Goal: Find specific page/section: Find specific page/section

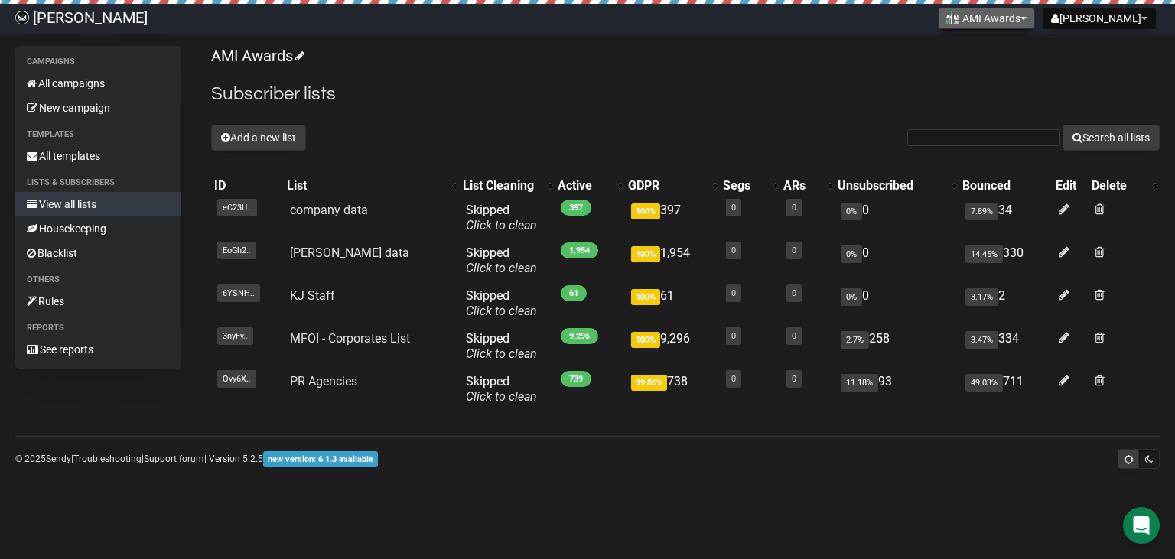
click at [1027, 17] on span at bounding box center [1023, 18] width 6 height 3
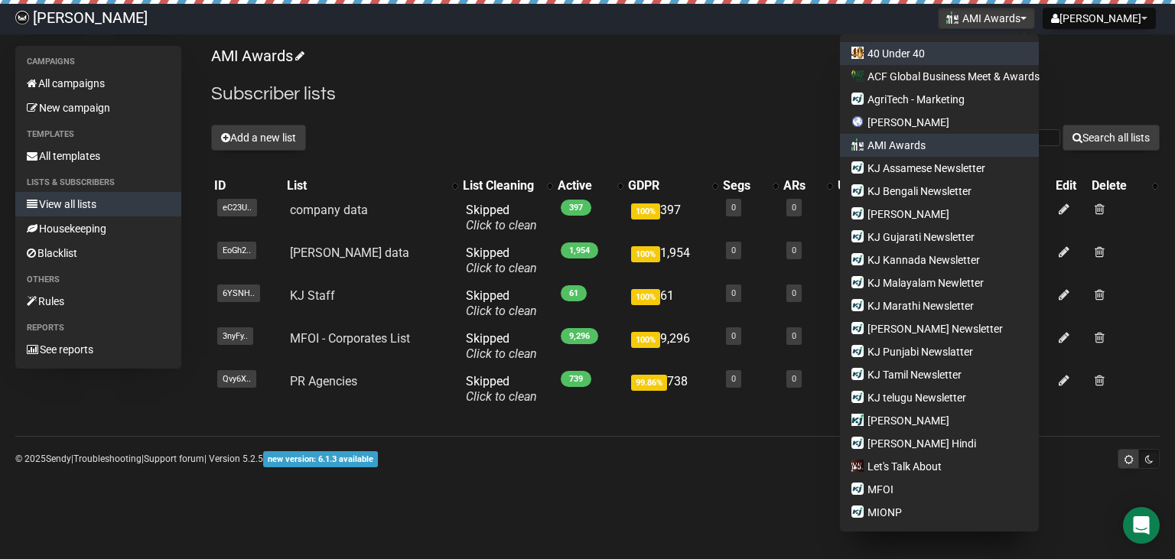
click at [908, 48] on link "40 Under 40" at bounding box center [939, 53] width 199 height 23
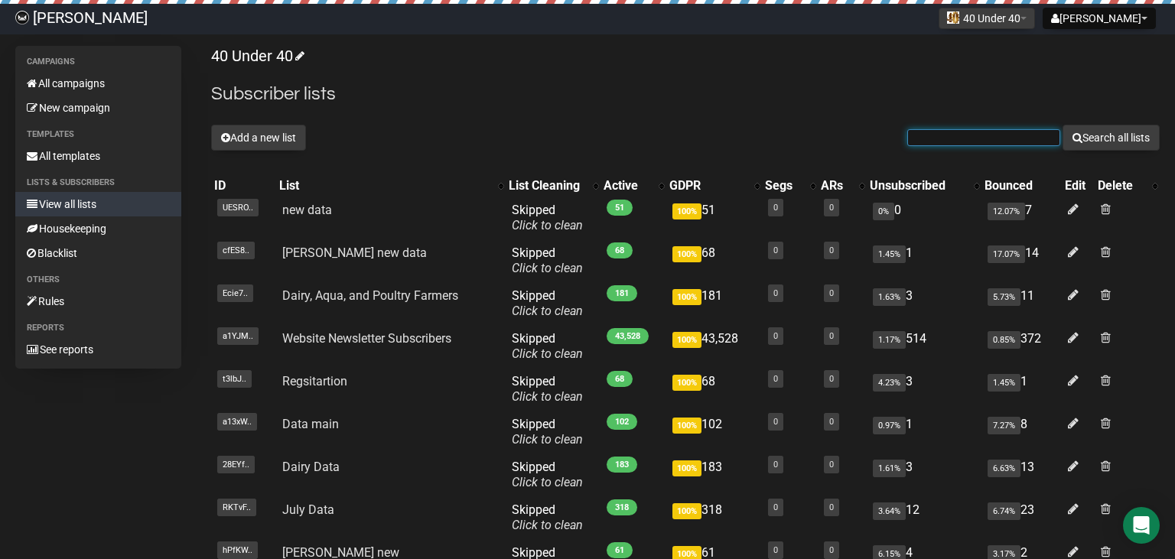
click at [966, 143] on input "text" at bounding box center [983, 137] width 153 height 17
click at [1015, 19] on button "40 Under 40" at bounding box center [987, 18] width 96 height 21
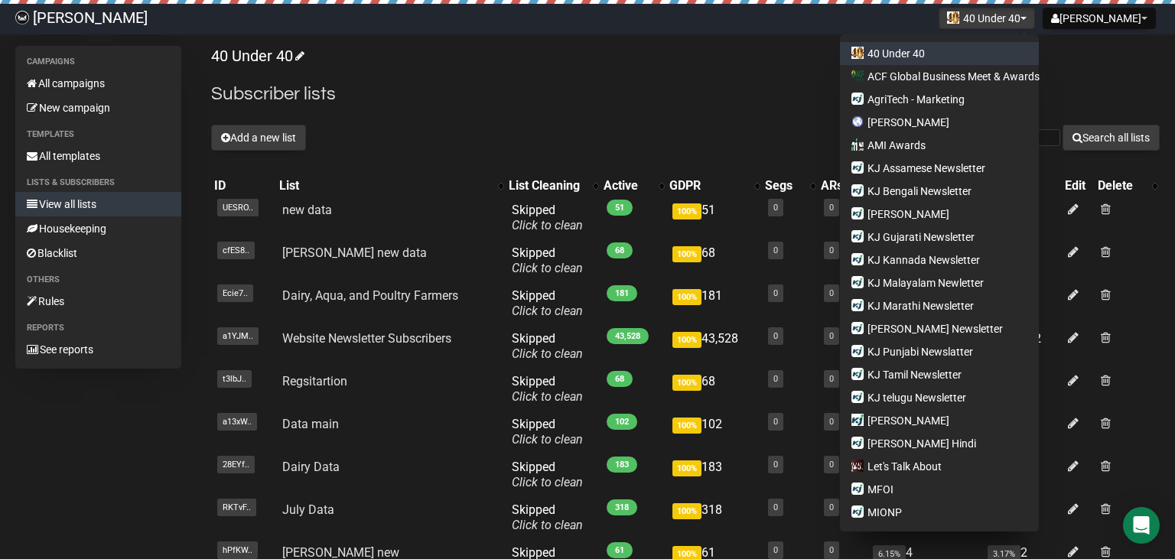
click at [795, 65] on p "40 Under 40" at bounding box center [685, 56] width 948 height 21
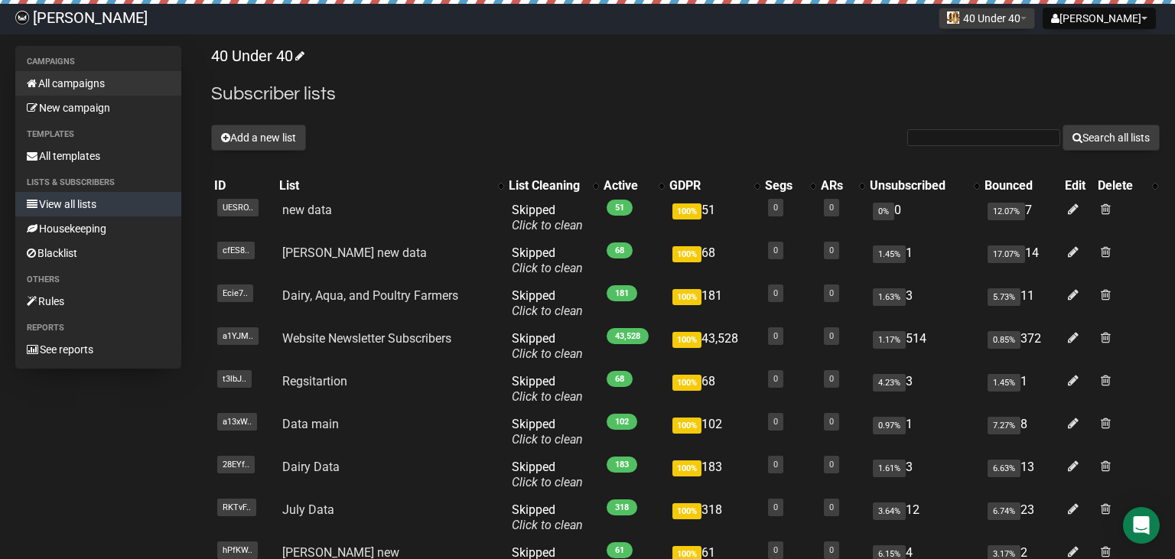
click at [78, 87] on link "All campaigns" at bounding box center [98, 83] width 166 height 24
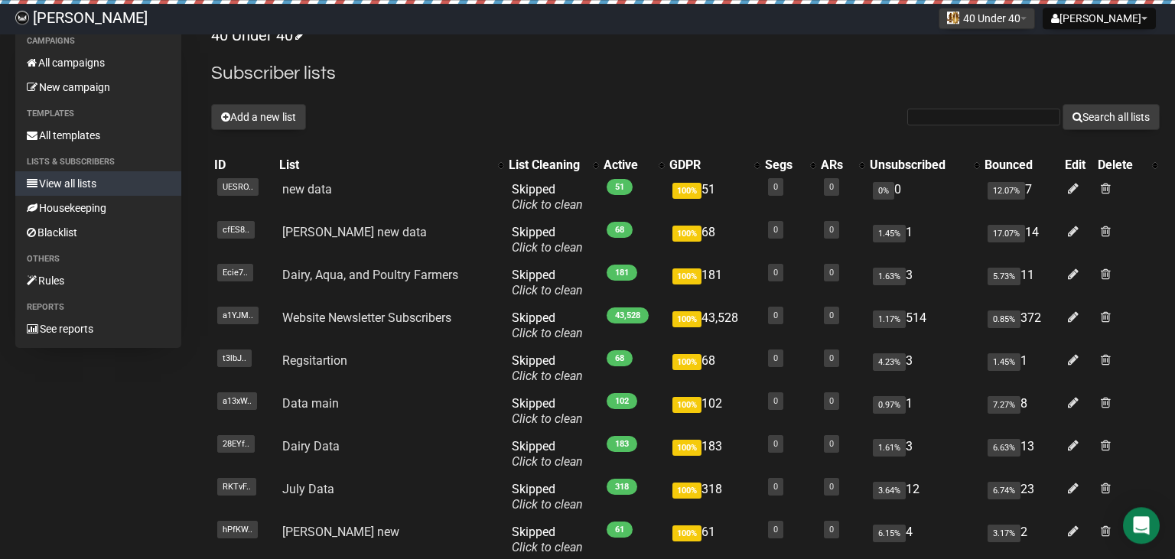
scroll to position [17, 0]
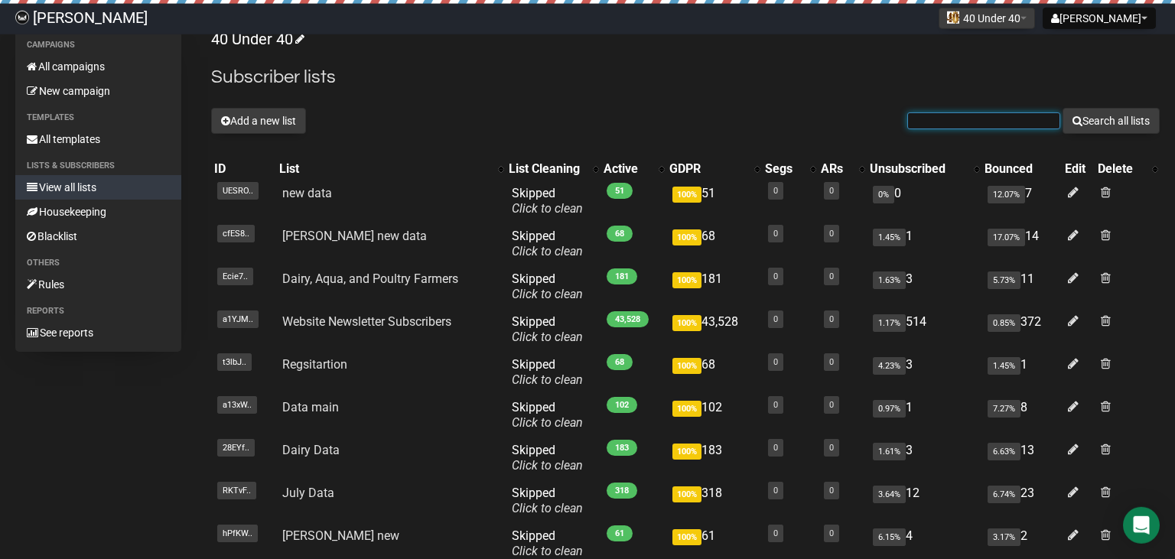
click at [981, 120] on input "text" at bounding box center [983, 120] width 153 height 17
click at [918, 125] on input "gaudarishwar" at bounding box center [983, 120] width 153 height 17
type input "goudarishwar"
click at [1106, 125] on button "Search all lists" at bounding box center [1110, 121] width 97 height 26
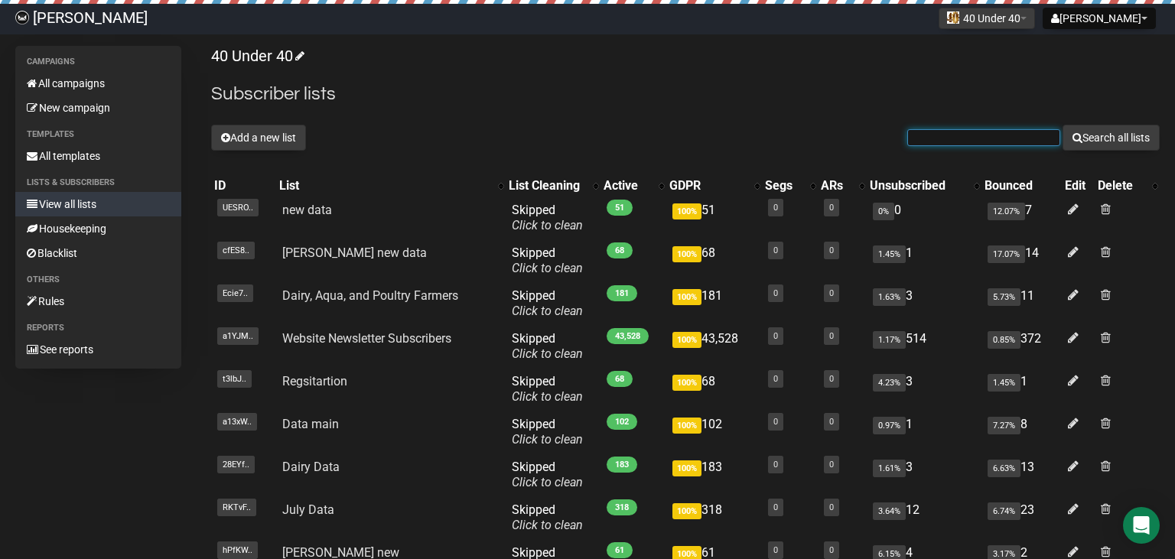
click at [1014, 142] on input "text" at bounding box center [983, 137] width 153 height 17
type input "goudarishwar"
click at [1103, 139] on button "Search all lists" at bounding box center [1110, 138] width 97 height 26
